Goal: Information Seeking & Learning: Learn about a topic

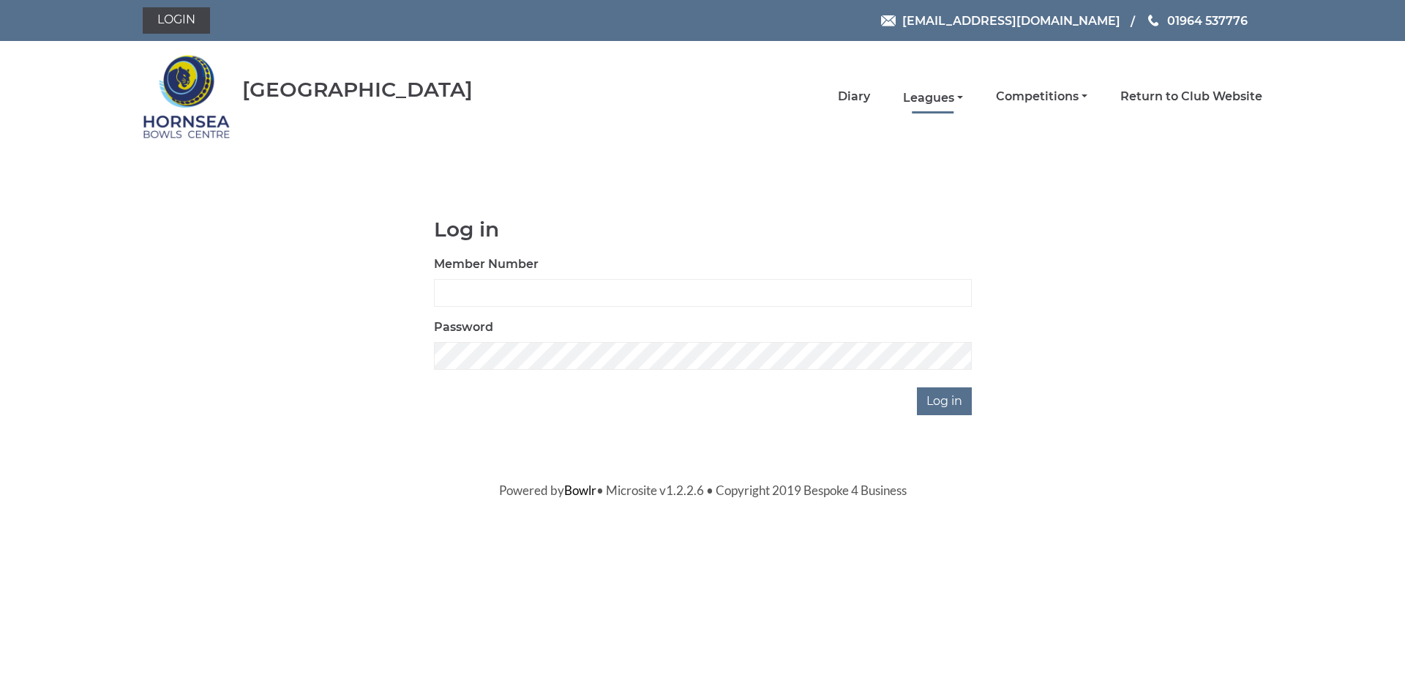
click at [934, 98] on link "Leagues" at bounding box center [933, 98] width 60 height 16
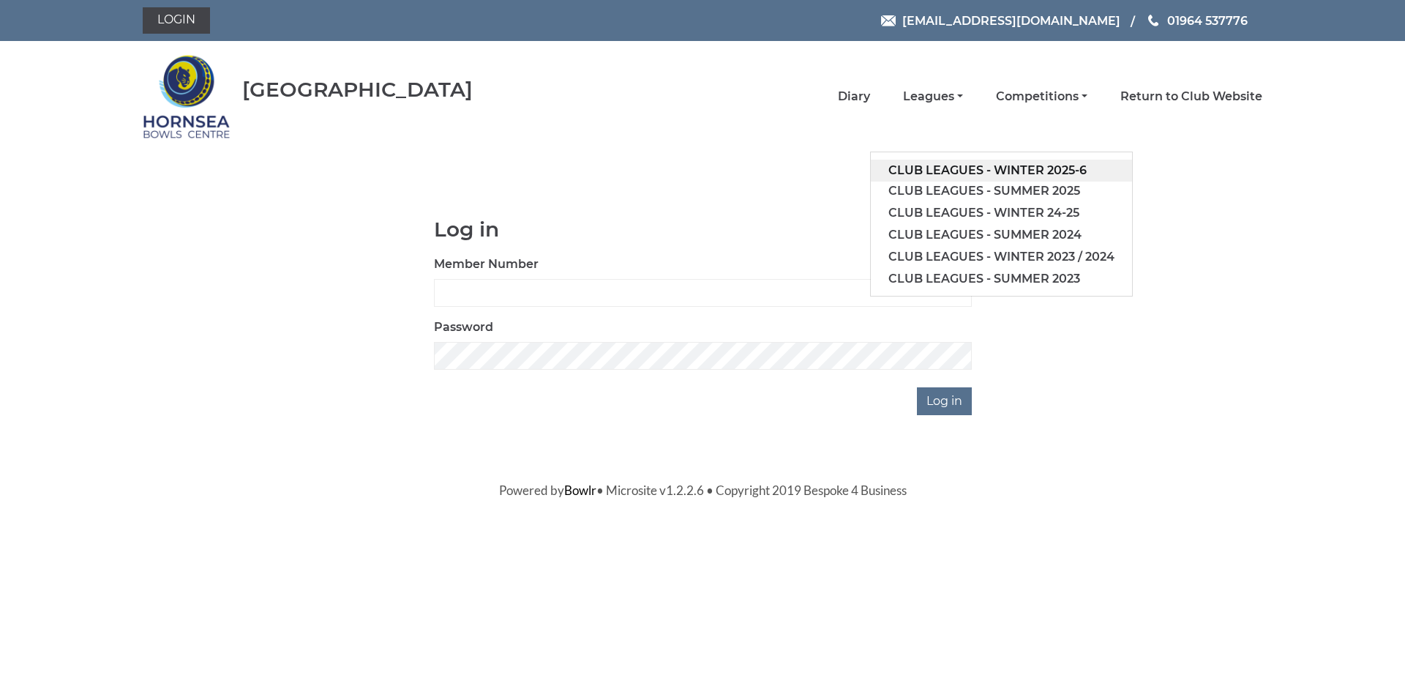
click at [946, 167] on link "Club leagues - Winter 2025-6" at bounding box center [1001, 171] width 261 height 22
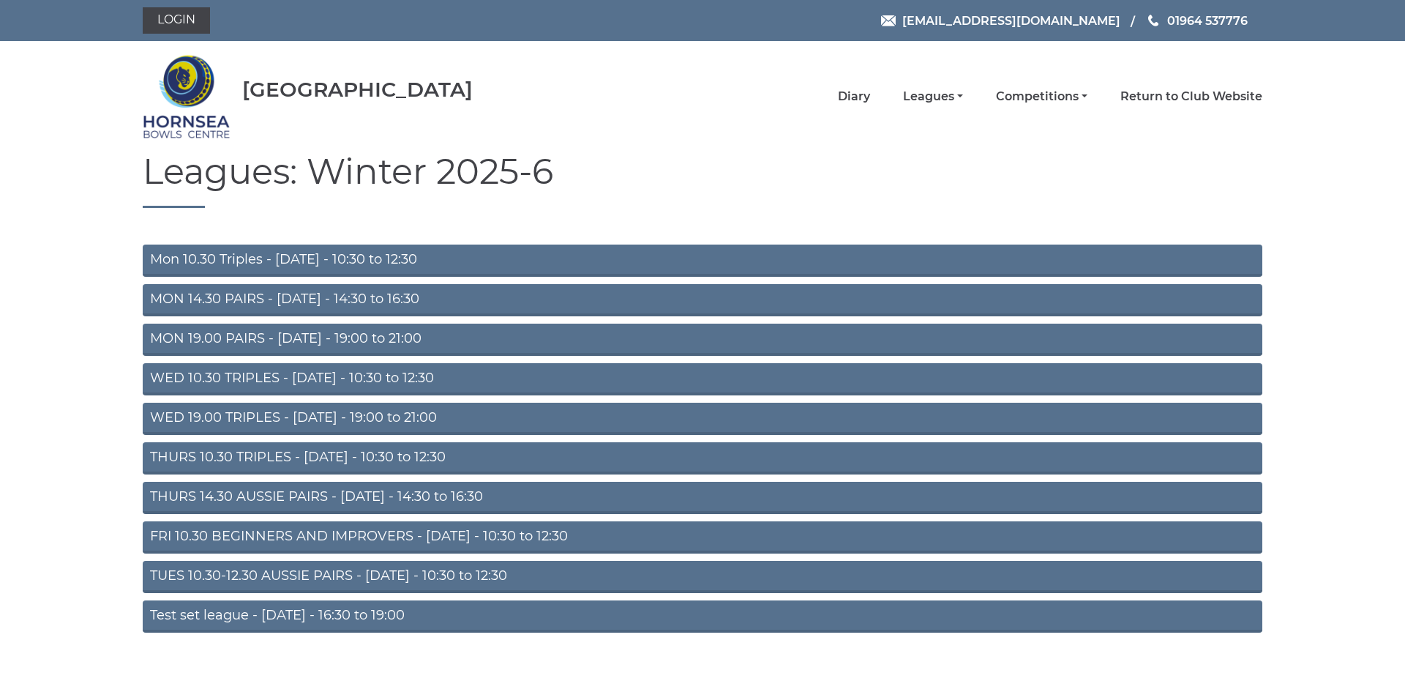
click at [461, 533] on link "FRI 10.30 BEGINNERS AND IMPROVERS - Friday - 10:30 to 12:30" at bounding box center [703, 537] width 1120 height 32
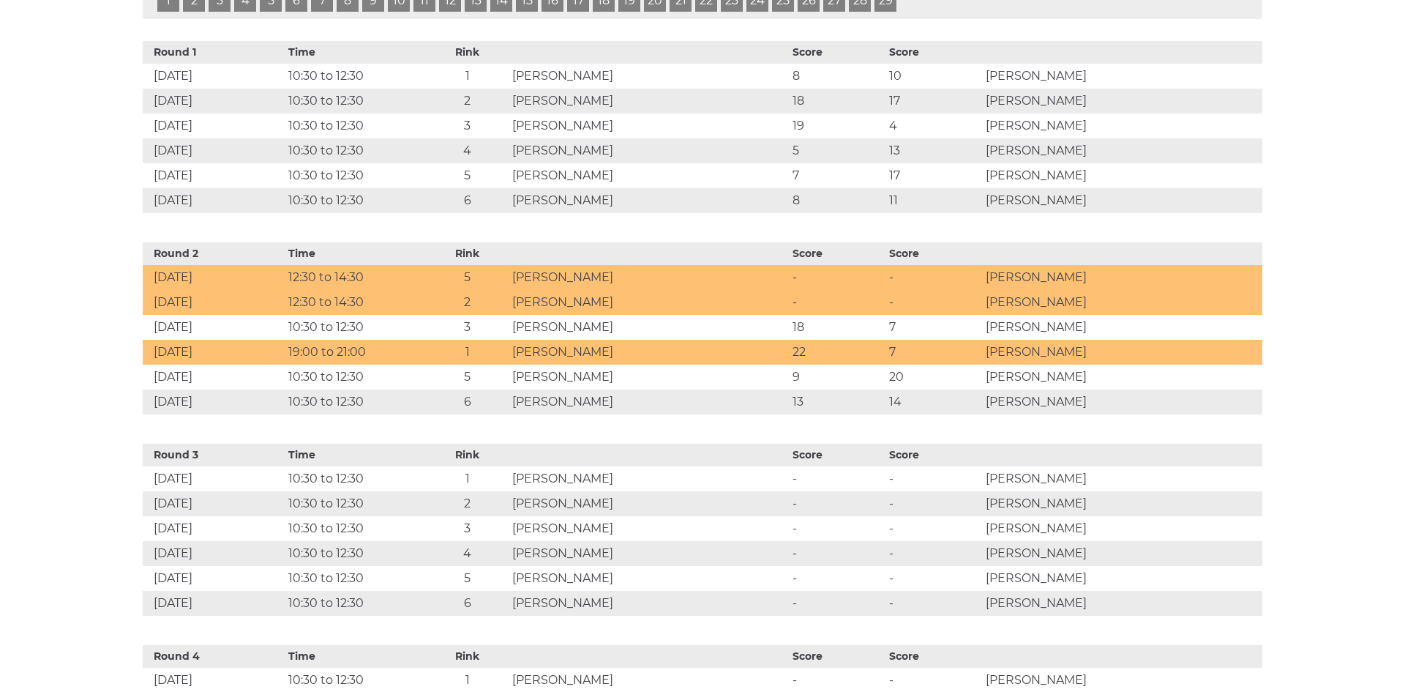
scroll to position [769, 0]
